Goal: Check status: Check status

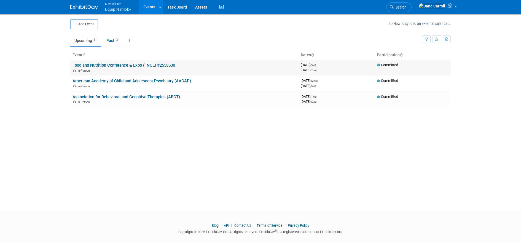
click at [102, 65] on link "Food and Nutrition Conference & Expo (FNCE) #2558530" at bounding box center [123, 65] width 103 height 5
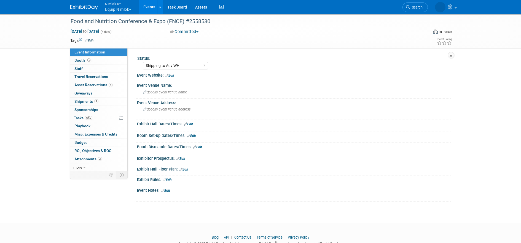
select select "Shipping to Adv WH"
click at [85, 101] on span "Shipments 1" at bounding box center [86, 101] width 24 height 4
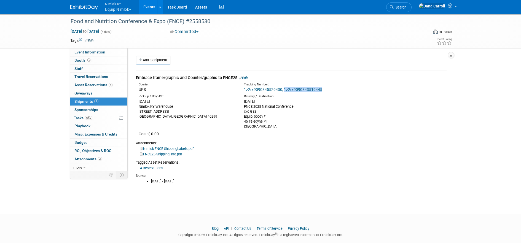
drag, startPoint x: 327, startPoint y: 90, endPoint x: 284, endPoint y: 90, distance: 43.0
click at [284, 90] on div "1z2rx9090345529430, 1z2rx9090343519445" at bounding box center [305, 90] width 123 height 6
copy link "1z2rx9090343519445"
click at [158, 166] on link "4 Reservations" at bounding box center [151, 168] width 23 height 4
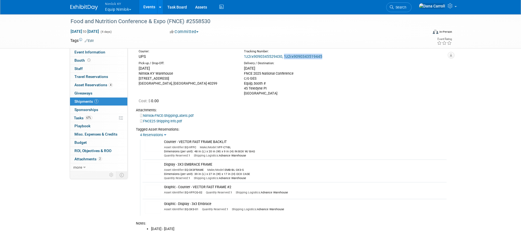
scroll to position [39, 0]
